Goal: Information Seeking & Learning: Check status

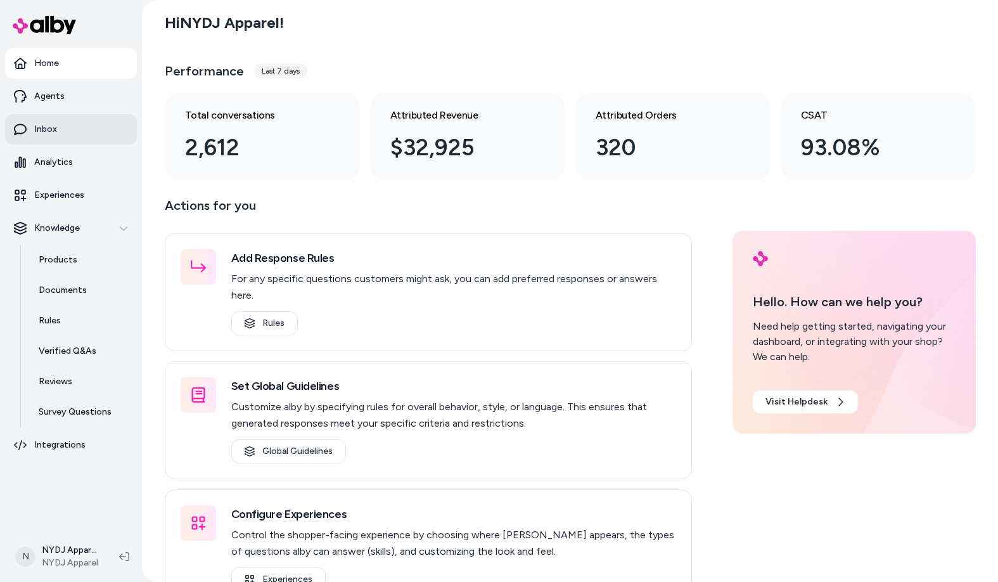
click at [39, 123] on p "Inbox" at bounding box center [45, 129] width 23 height 13
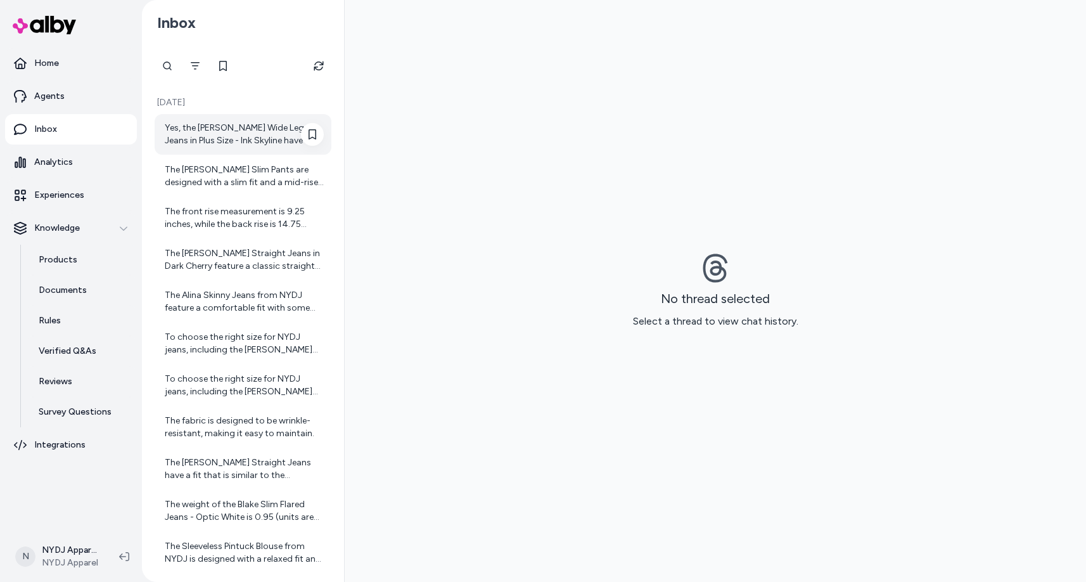
click at [184, 120] on div "Yes, the [PERSON_NAME] Wide Leg Jeans in Plus Size - Ink Skyline have a fabric …" at bounding box center [243, 134] width 177 height 41
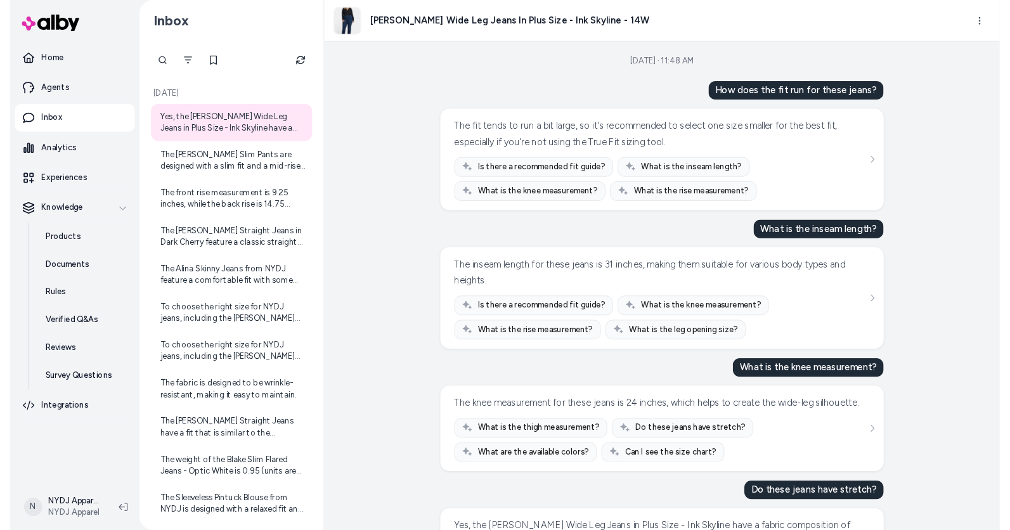
scroll to position [138, 0]
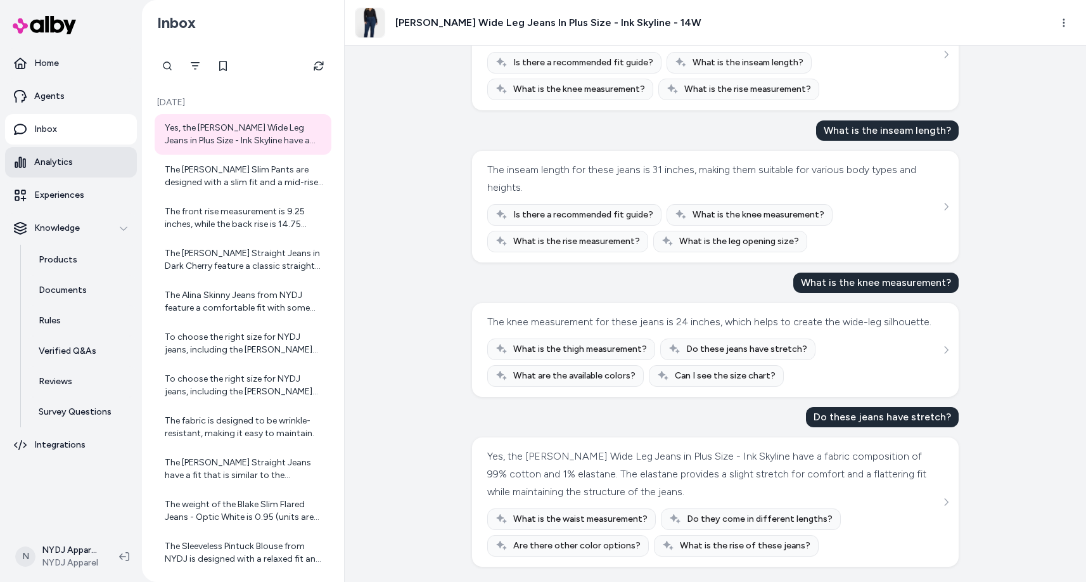
click at [58, 166] on p "Analytics" at bounding box center [53, 162] width 39 height 13
